Goal: Information Seeking & Learning: Learn about a topic

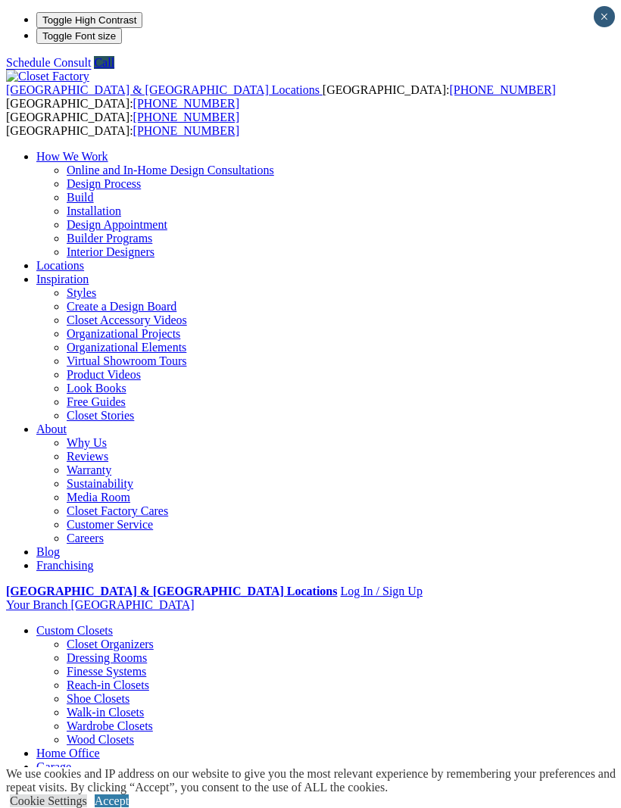
click at [55, 70] on div "[GEOGRAPHIC_DATA] & [GEOGRAPHIC_DATA] Locations [GEOGRAPHIC_DATA]: [PHONE_NUMBE…" at bounding box center [310, 90] width 609 height 41
click at [0, 0] on span at bounding box center [0, 0] width 0 height 0
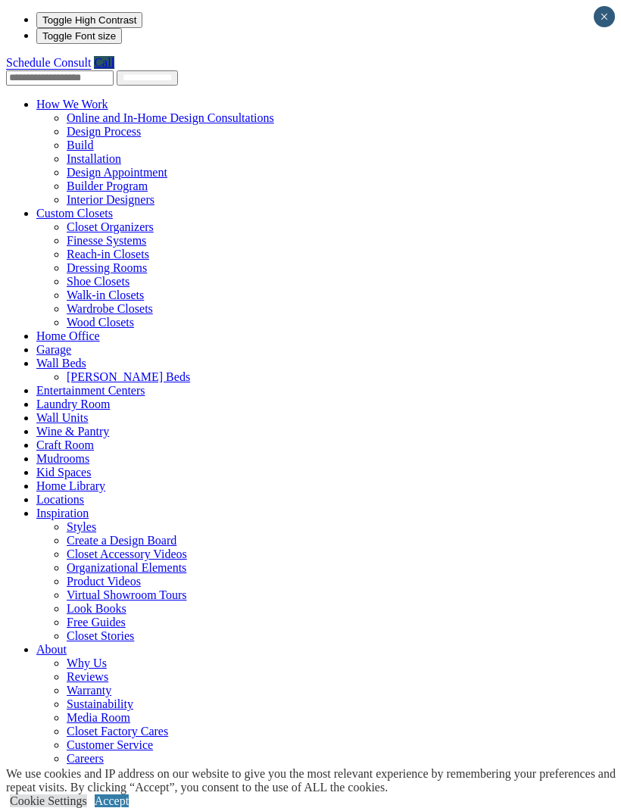
click at [36, 44] on button "Toggle Font size" at bounding box center [79, 36] width 86 height 16
click at [109, 425] on link "Wine & Pantry" at bounding box center [72, 431] width 73 height 13
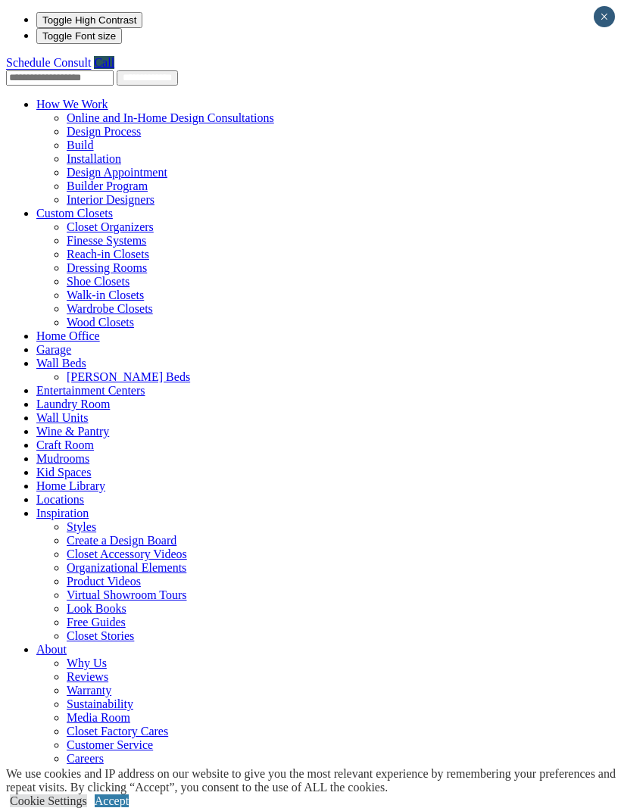
click at [109, 425] on link "Wine & Pantry" at bounding box center [72, 431] width 73 height 13
click at [113, 207] on link "Custom Closets" at bounding box center [74, 213] width 76 height 13
click at [109, 425] on link "Wine & Pantry" at bounding box center [72, 431] width 73 height 13
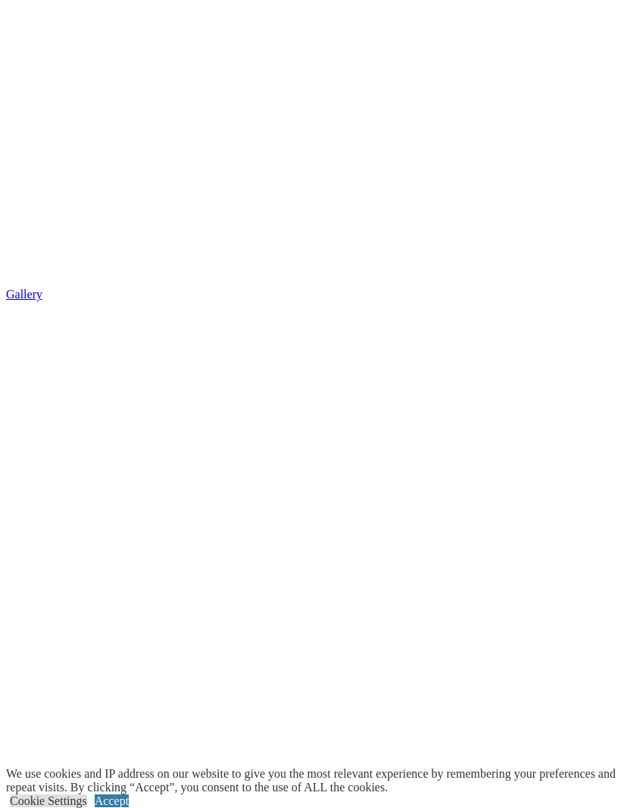
scroll to position [2147, 0]
click at [129, 807] on link "Accept" at bounding box center [112, 800] width 34 height 13
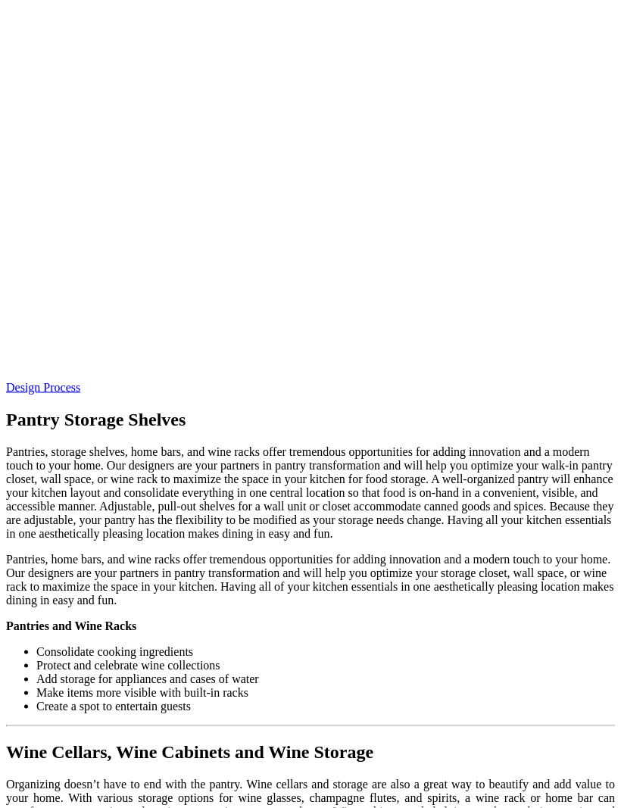
scroll to position [3102, 0]
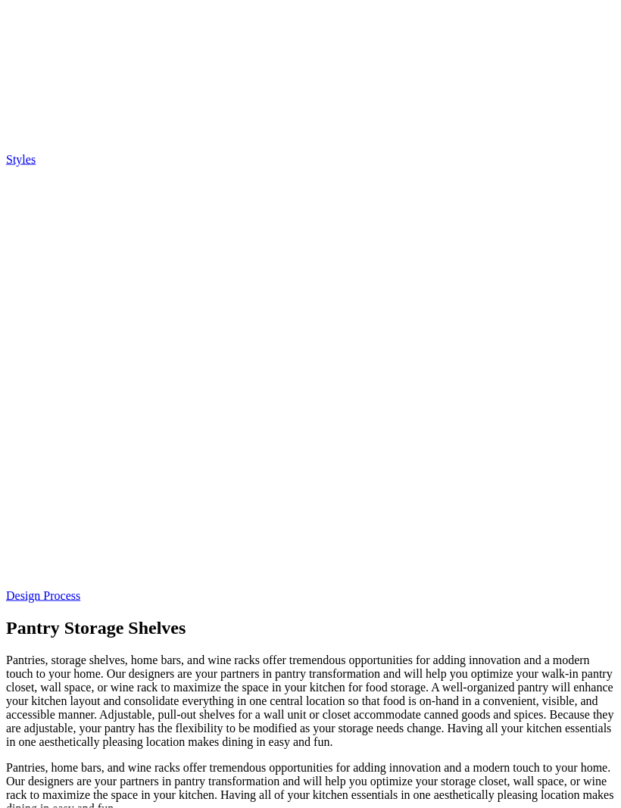
scroll to position [2892, 0]
